Goal: Transaction & Acquisition: Purchase product/service

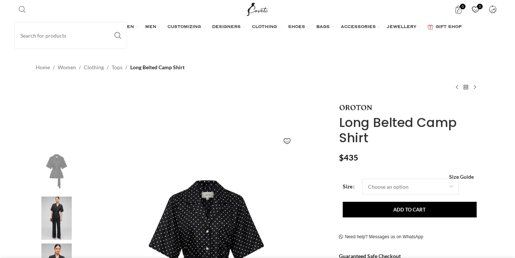
click at [33, 36] on input "Search" at bounding box center [71, 35] width 112 height 26
type input "Oroton"
click at [109, 22] on button "Search" at bounding box center [117, 35] width 17 height 26
click at [117, 38] on button "Search" at bounding box center [117, 35] width 17 height 26
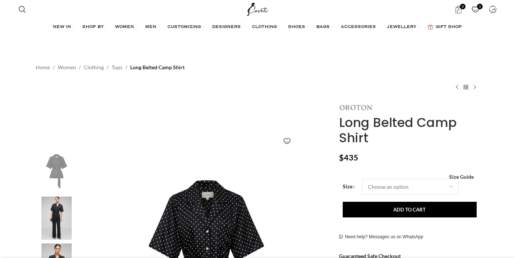
click at [360, 108] on img at bounding box center [356, 107] width 34 height 5
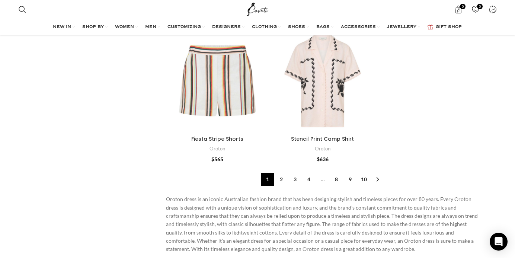
scroll to position [2264, 0]
